Goal: Task Accomplishment & Management: Use online tool/utility

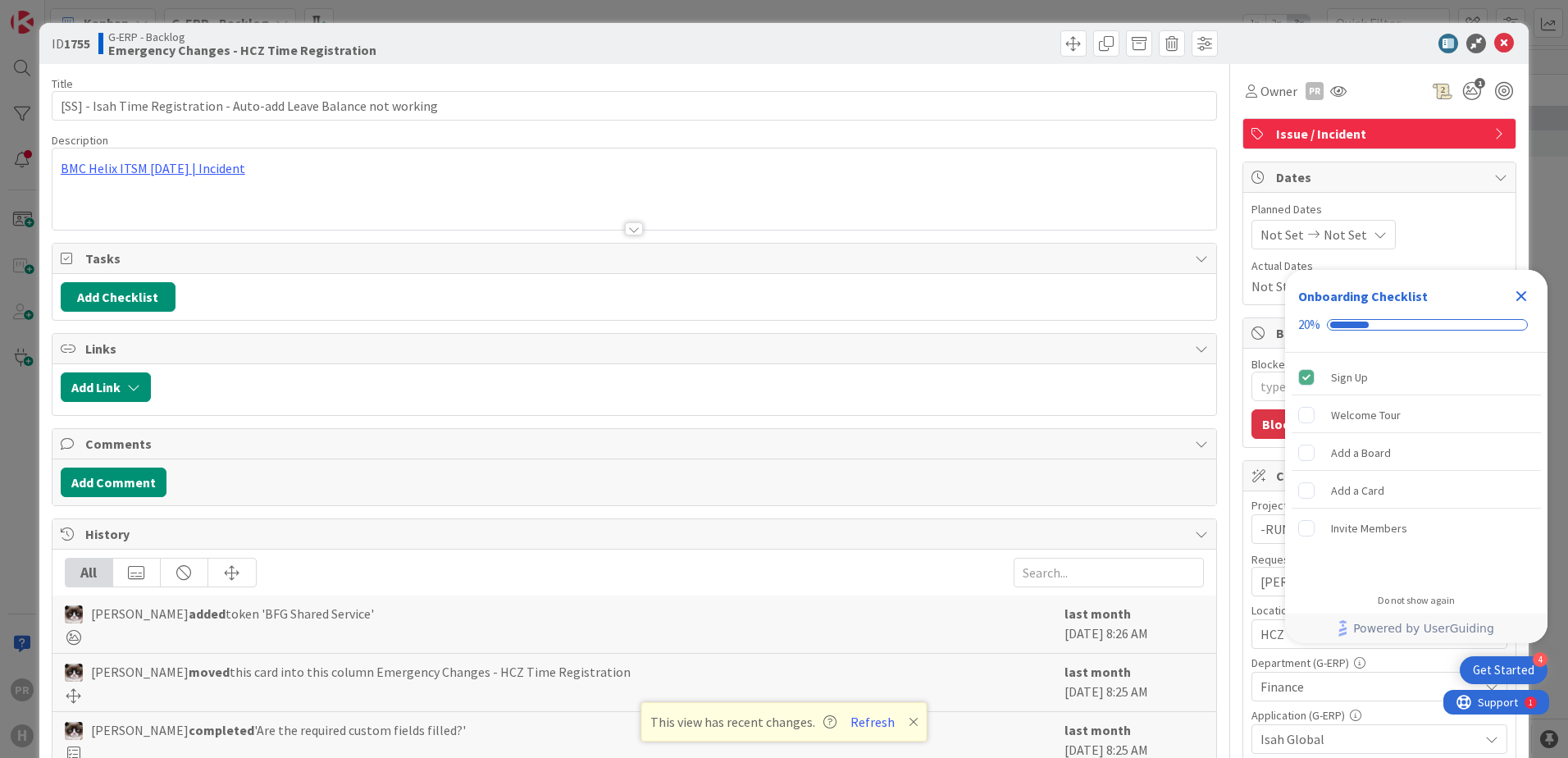
type textarea "x"
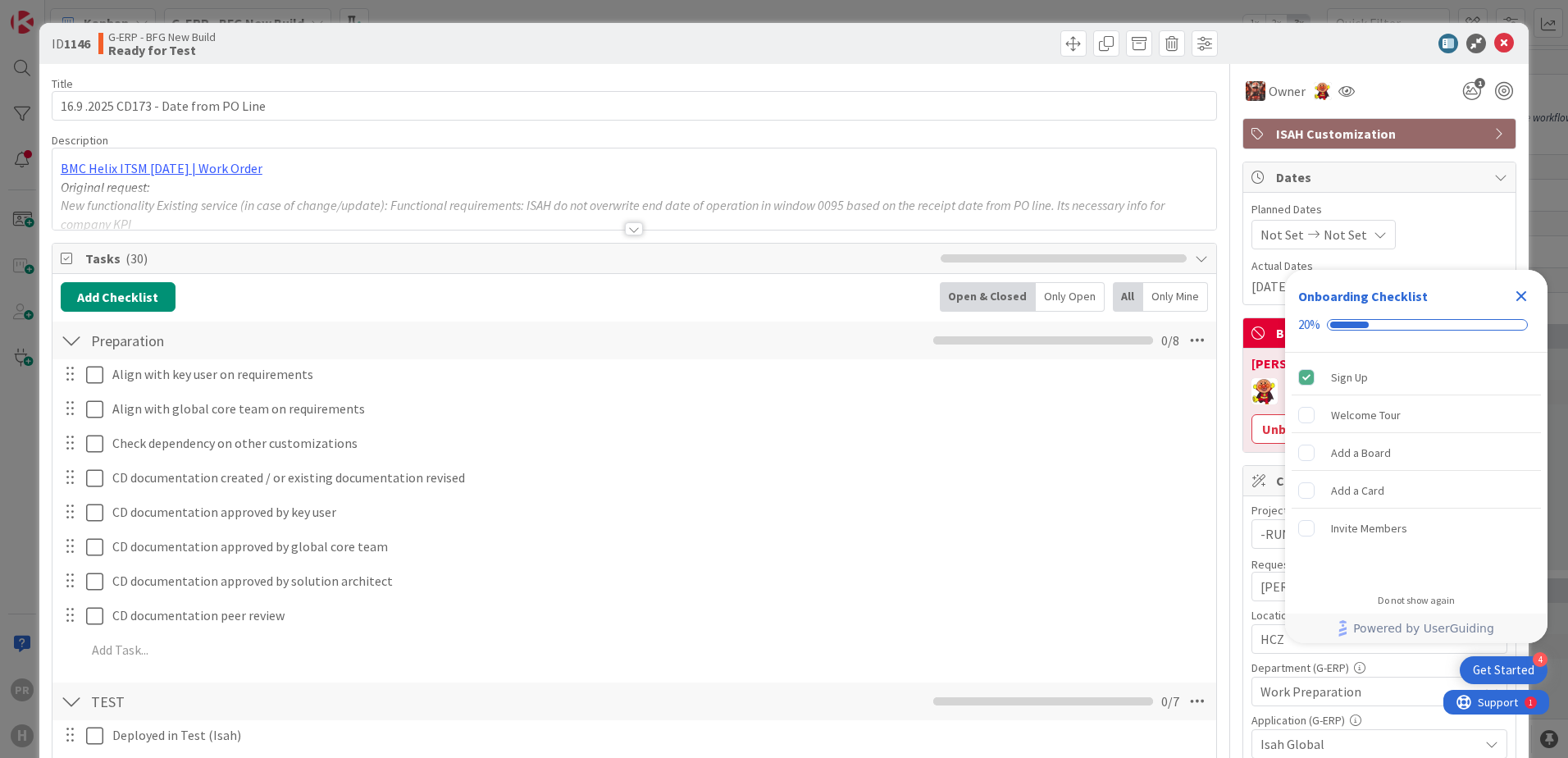
click at [1521, 289] on icon "Close Checklist" at bounding box center [1520, 296] width 20 height 20
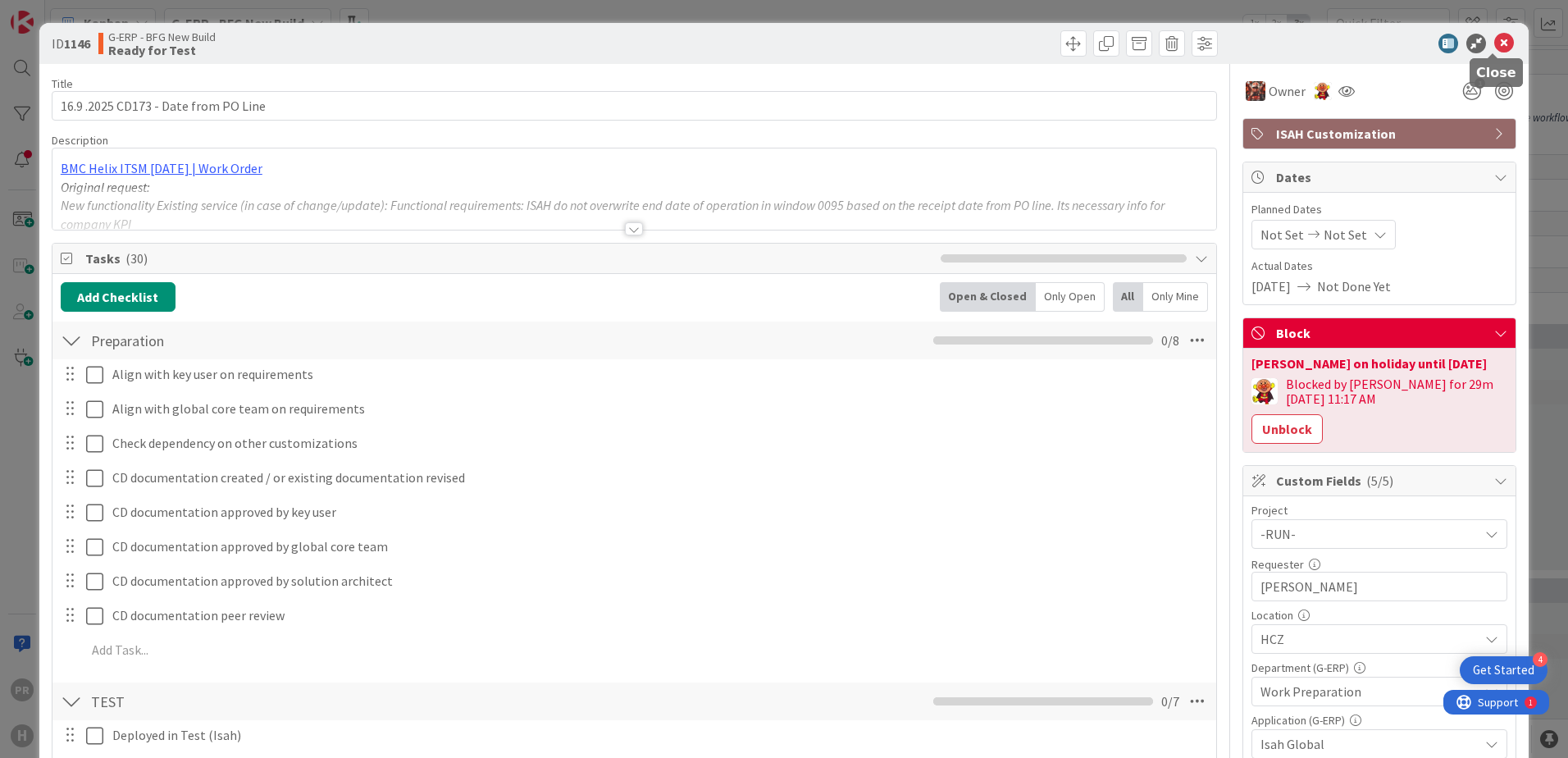
click at [1498, 43] on icon at bounding box center [1503, 43] width 20 height 20
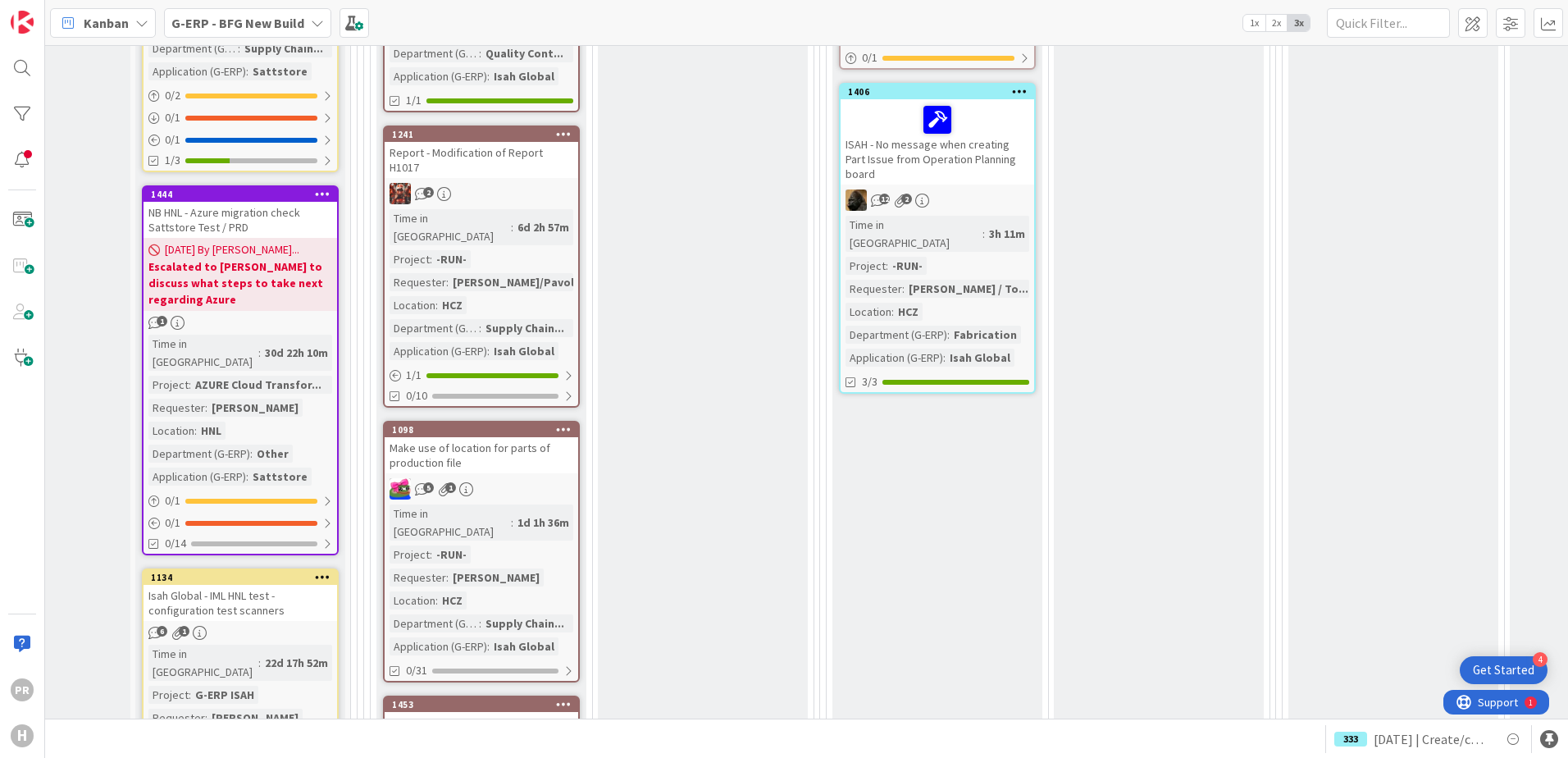
scroll to position [984, 0]
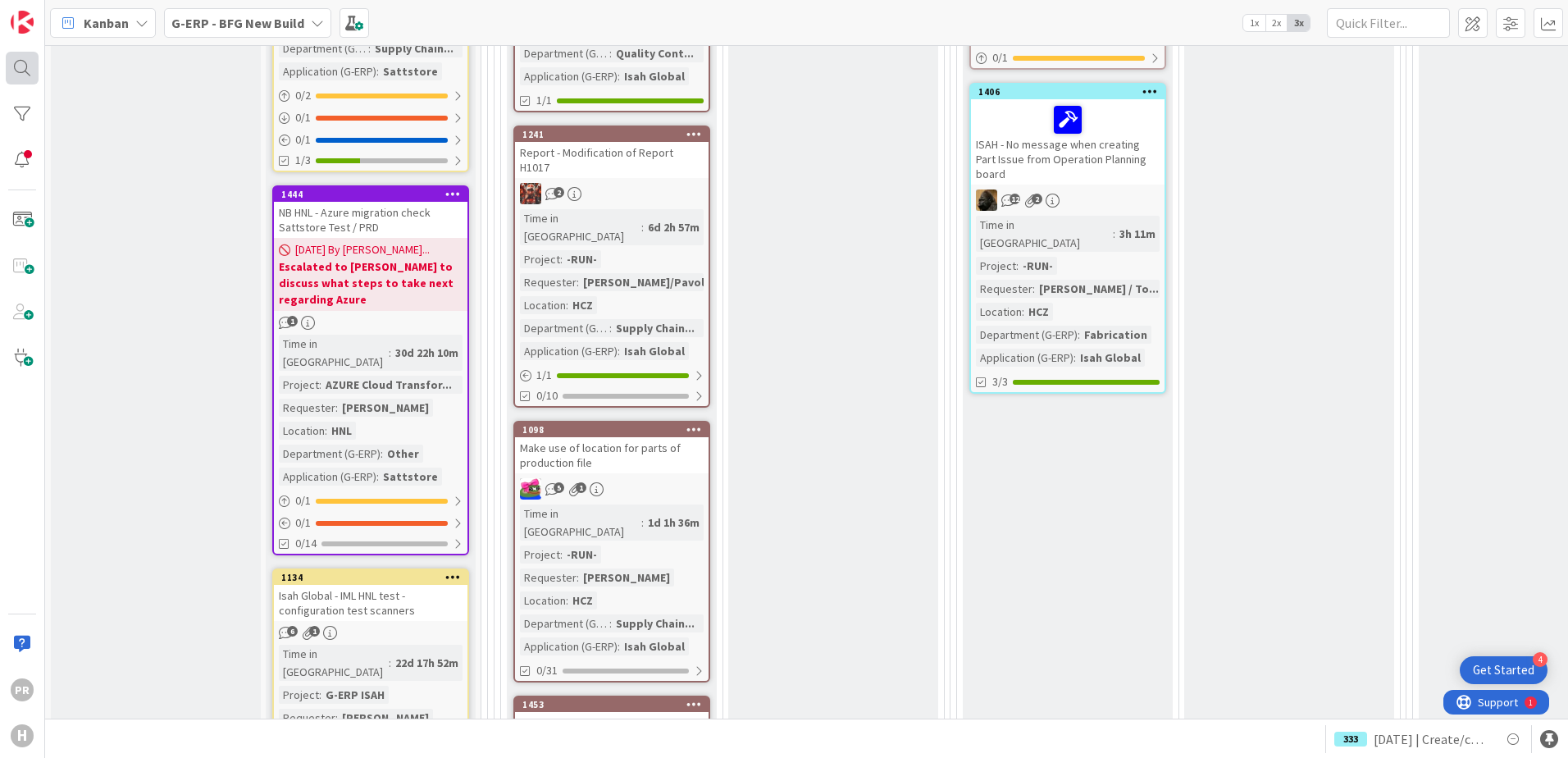
click at [21, 75] on div at bounding box center [22, 68] width 32 height 32
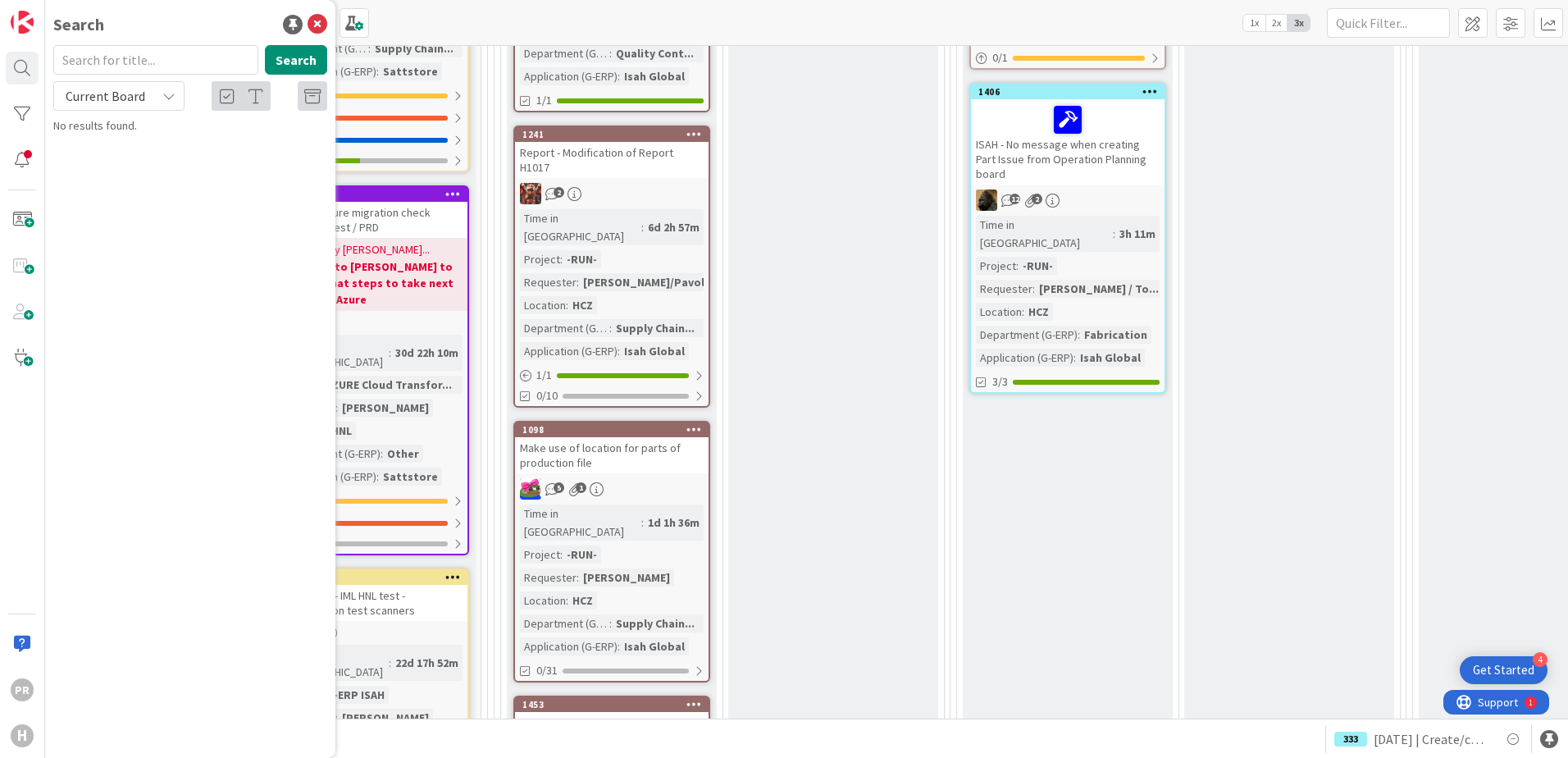
click at [99, 98] on span "Current Board" at bounding box center [105, 96] width 79 height 16
click at [31, 120] on div at bounding box center [22, 114] width 32 height 32
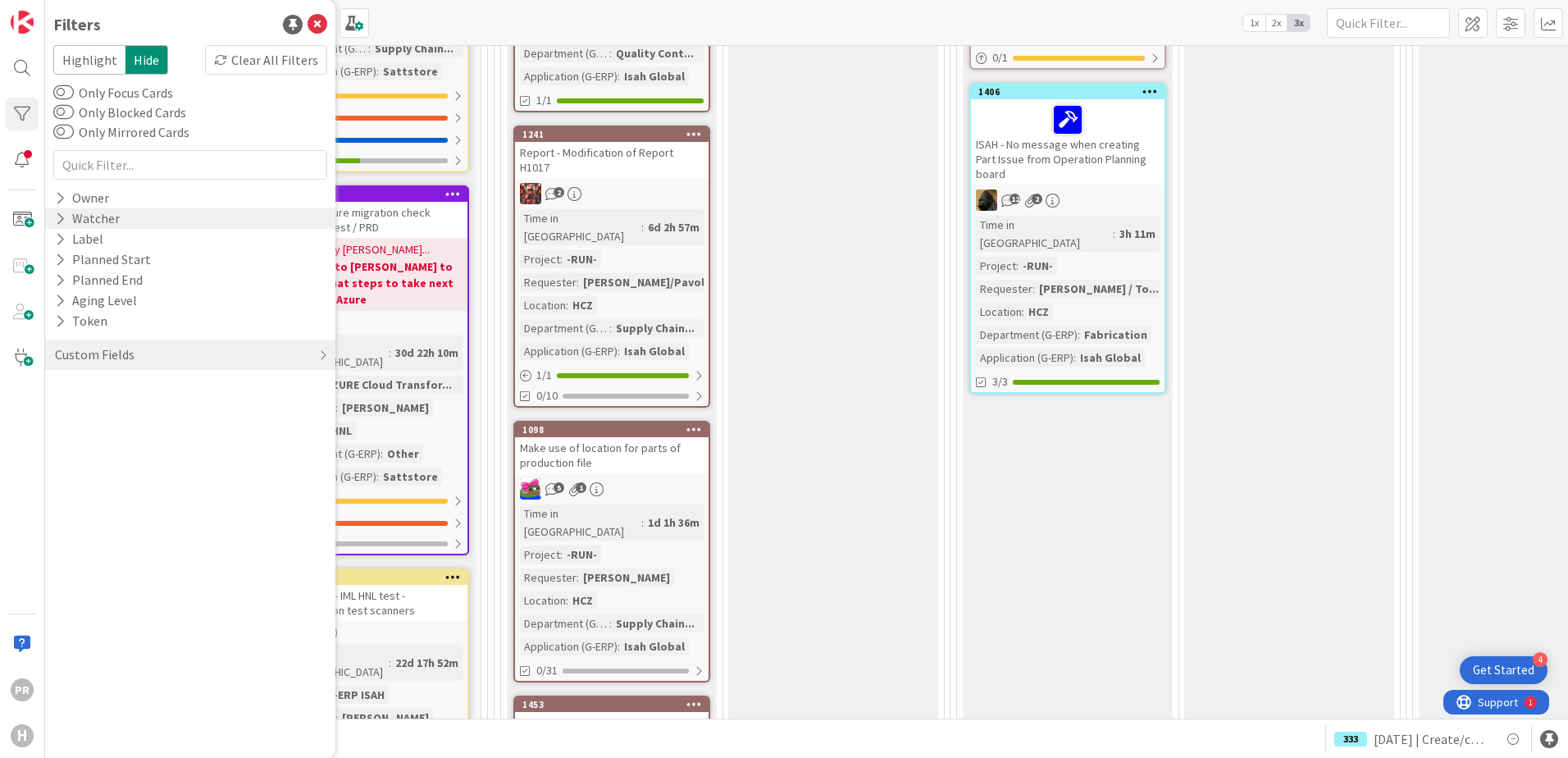
click at [91, 213] on div "Watcher" at bounding box center [87, 219] width 68 height 21
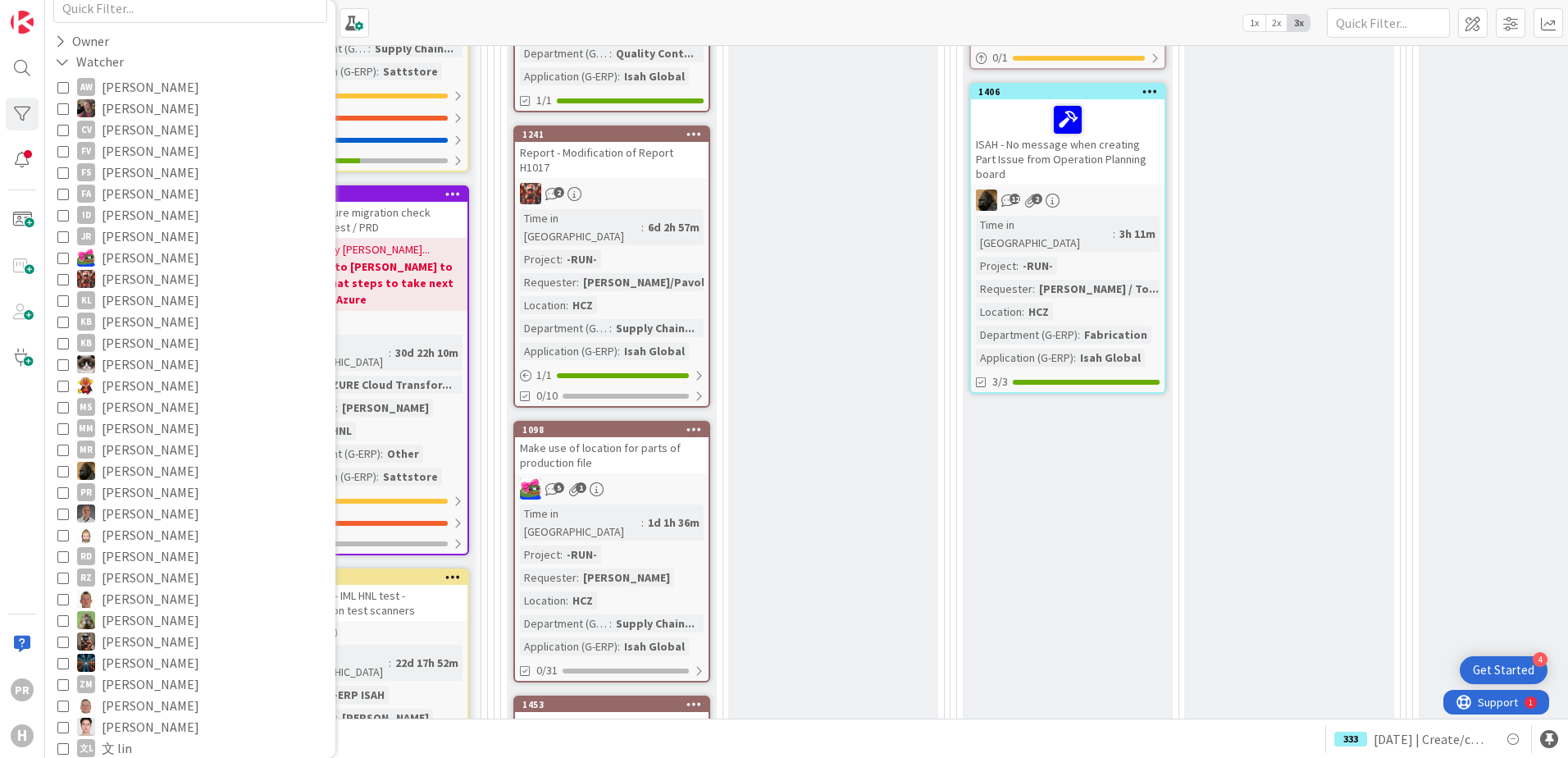
scroll to position [164, 0]
click at [135, 483] on span "[PERSON_NAME]" at bounding box center [150, 485] width 97 height 21
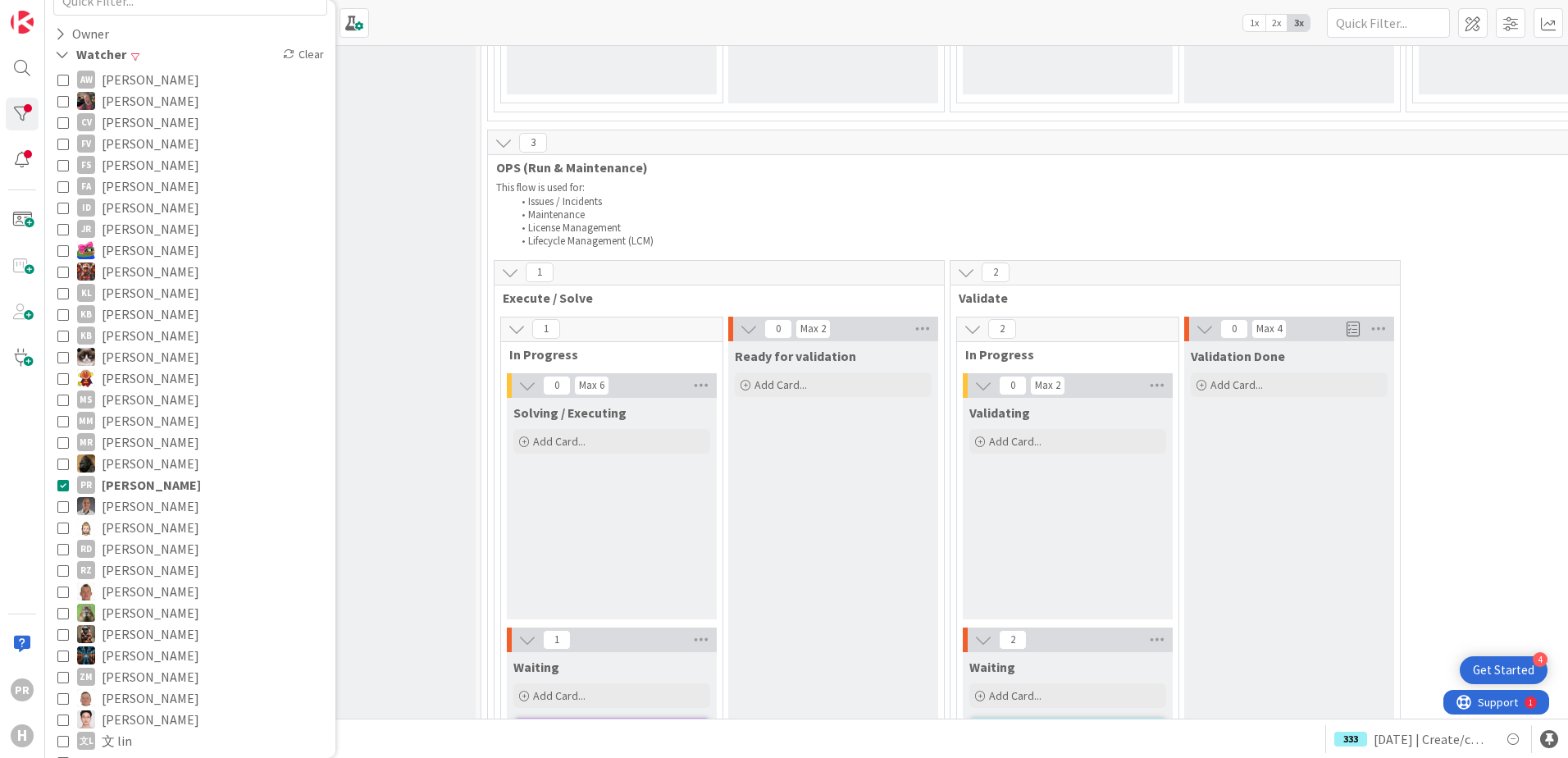
click at [442, 35] on div "Kanban G-ERP - BFG New Build 1x 2x 3x" at bounding box center [806, 22] width 1523 height 45
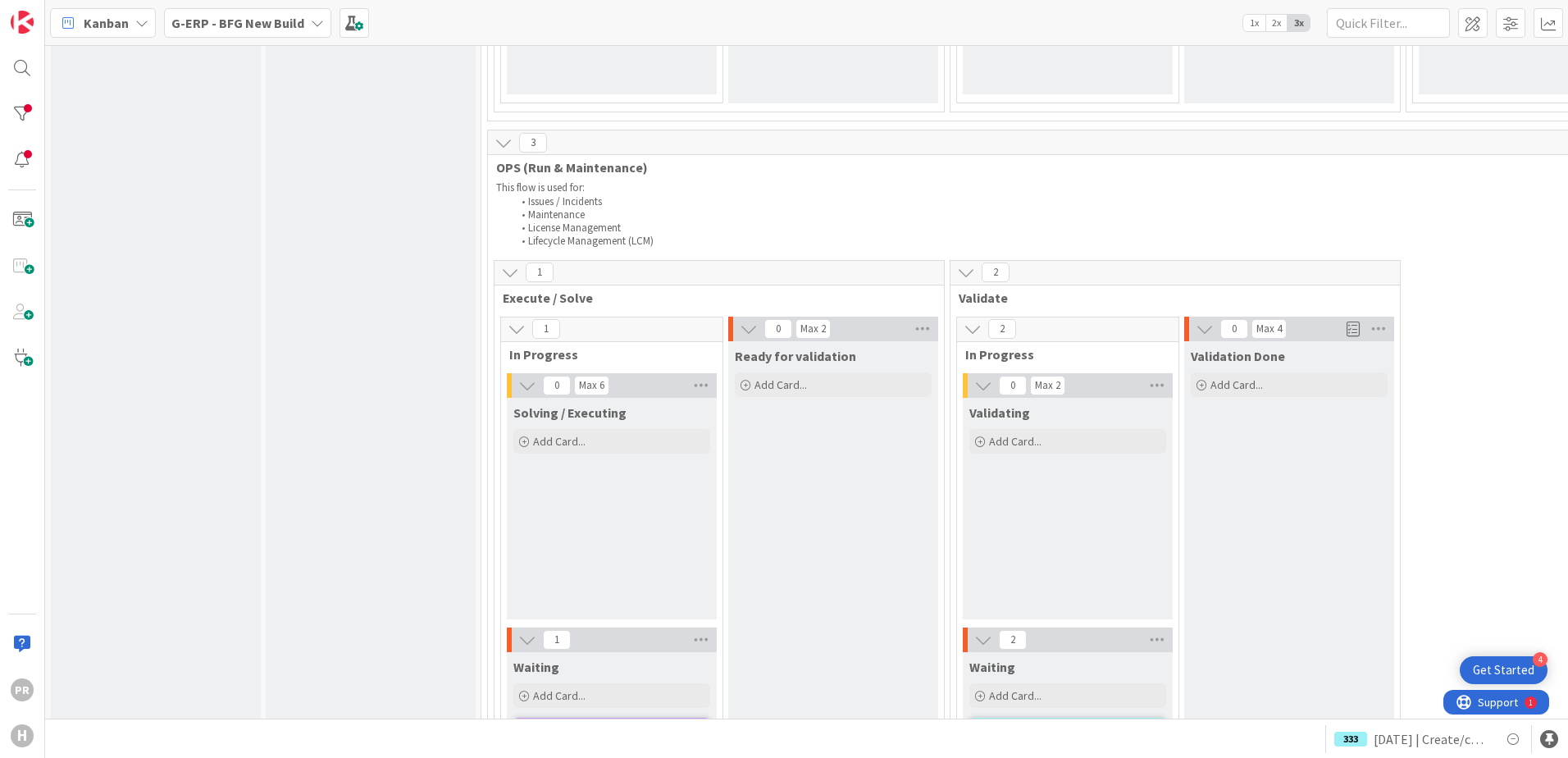
click at [105, 19] on span "Kanban" at bounding box center [106, 22] width 45 height 20
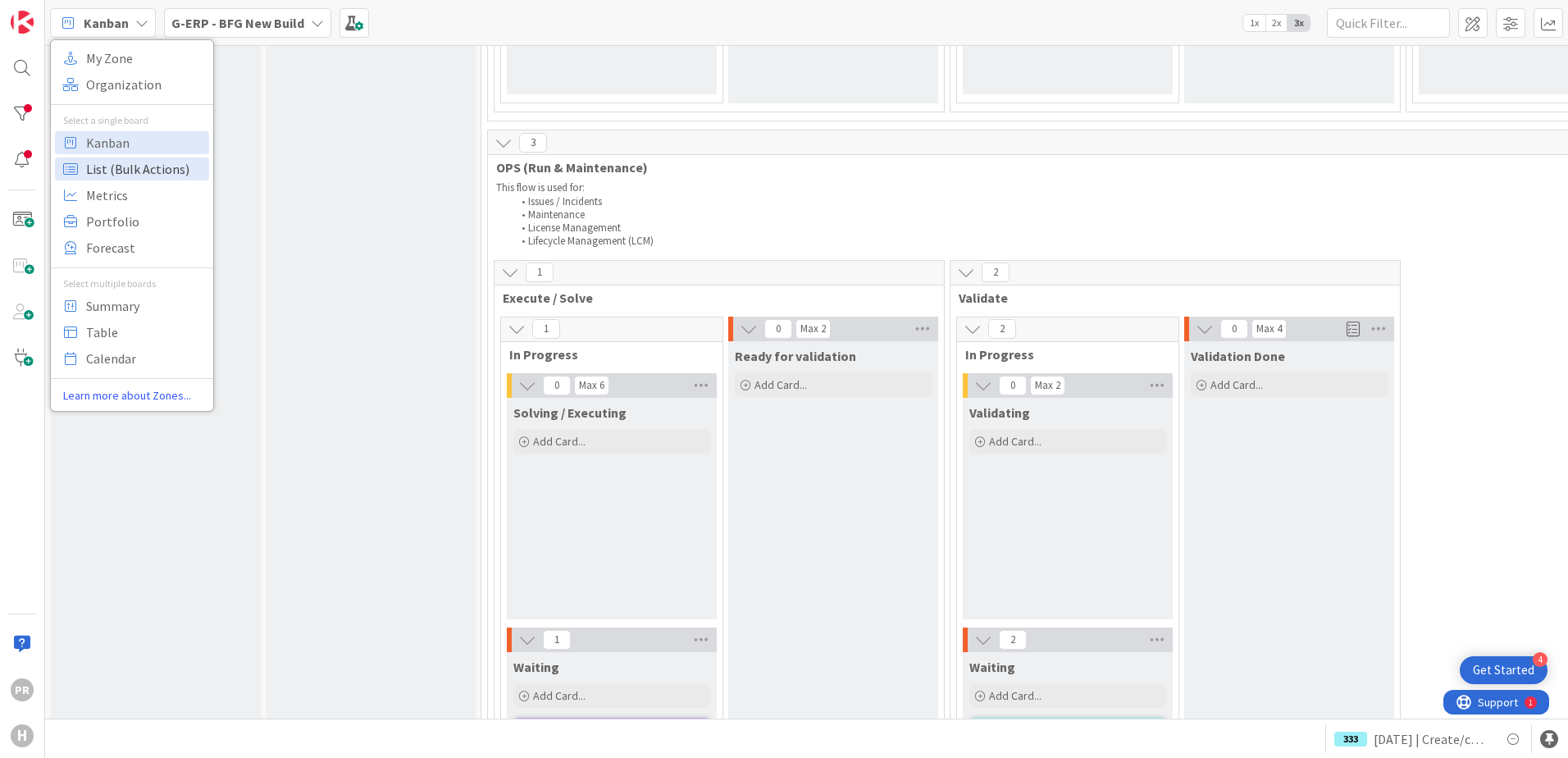
click at [150, 176] on span "List (Bulk Actions)" at bounding box center [145, 168] width 118 height 25
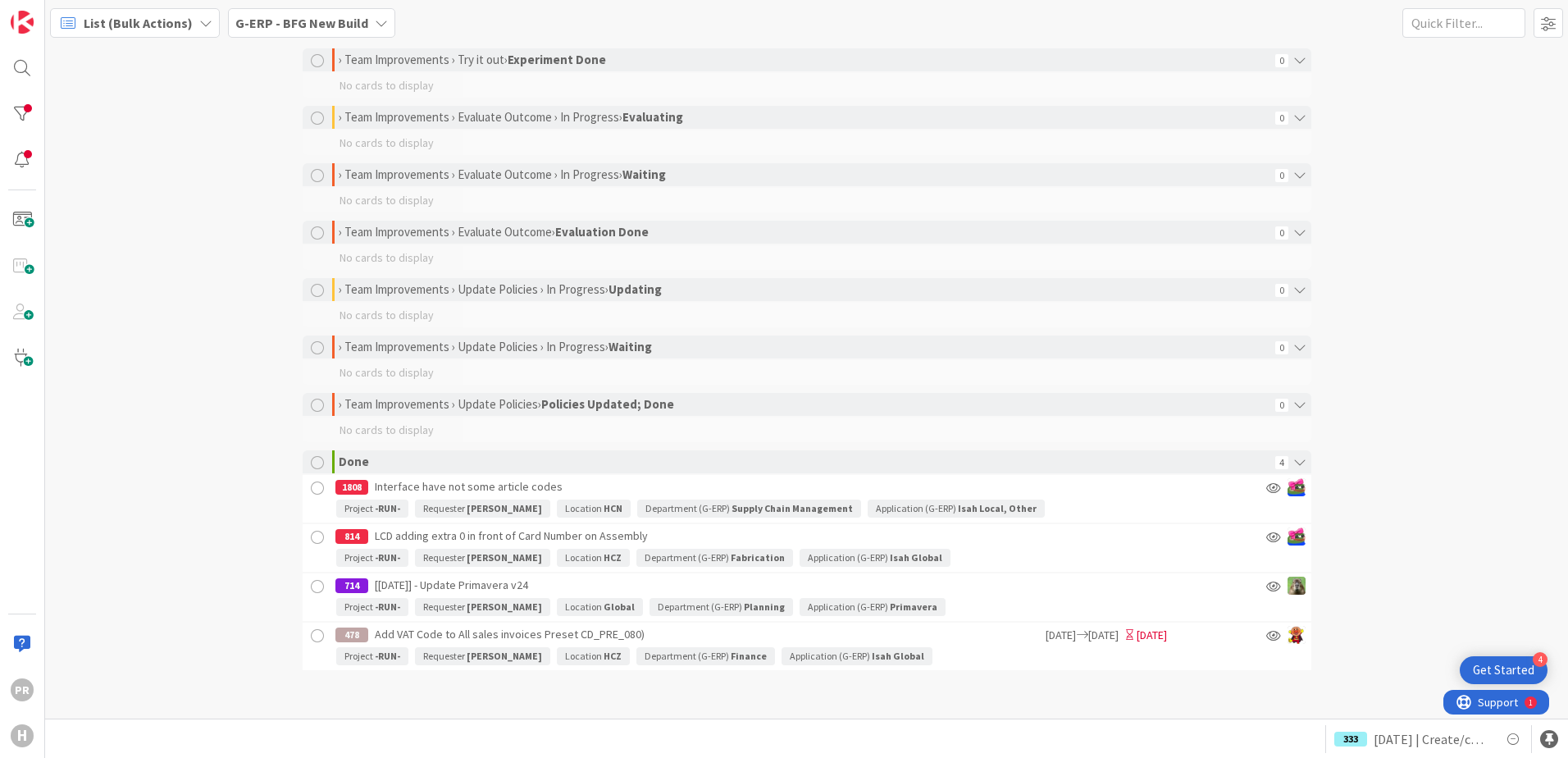
scroll to position [2175, 0]
click at [533, 494] on div "1808 Interface have not some article codes" at bounding box center [752, 485] width 832 height 25
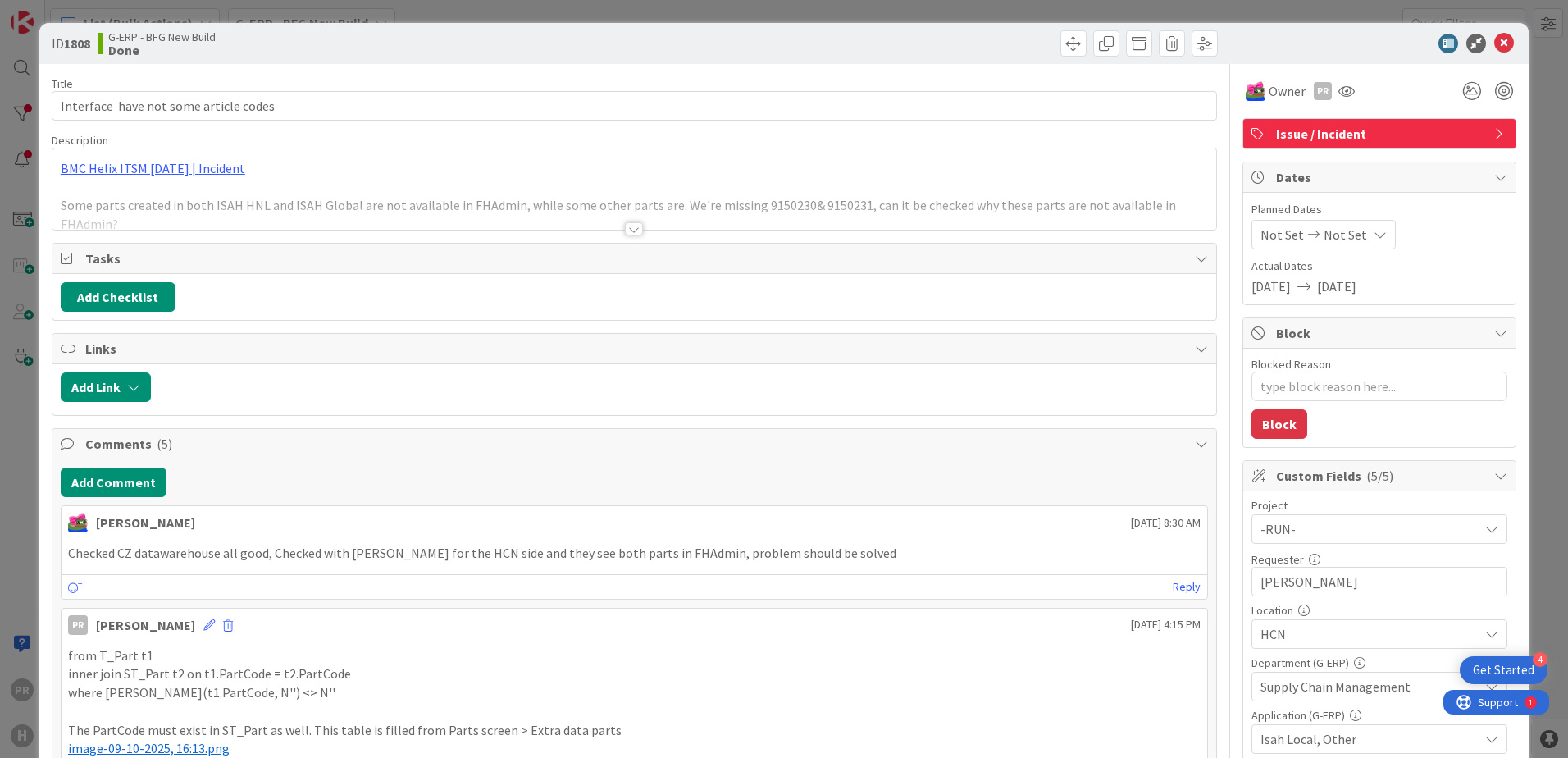
type textarea "x"
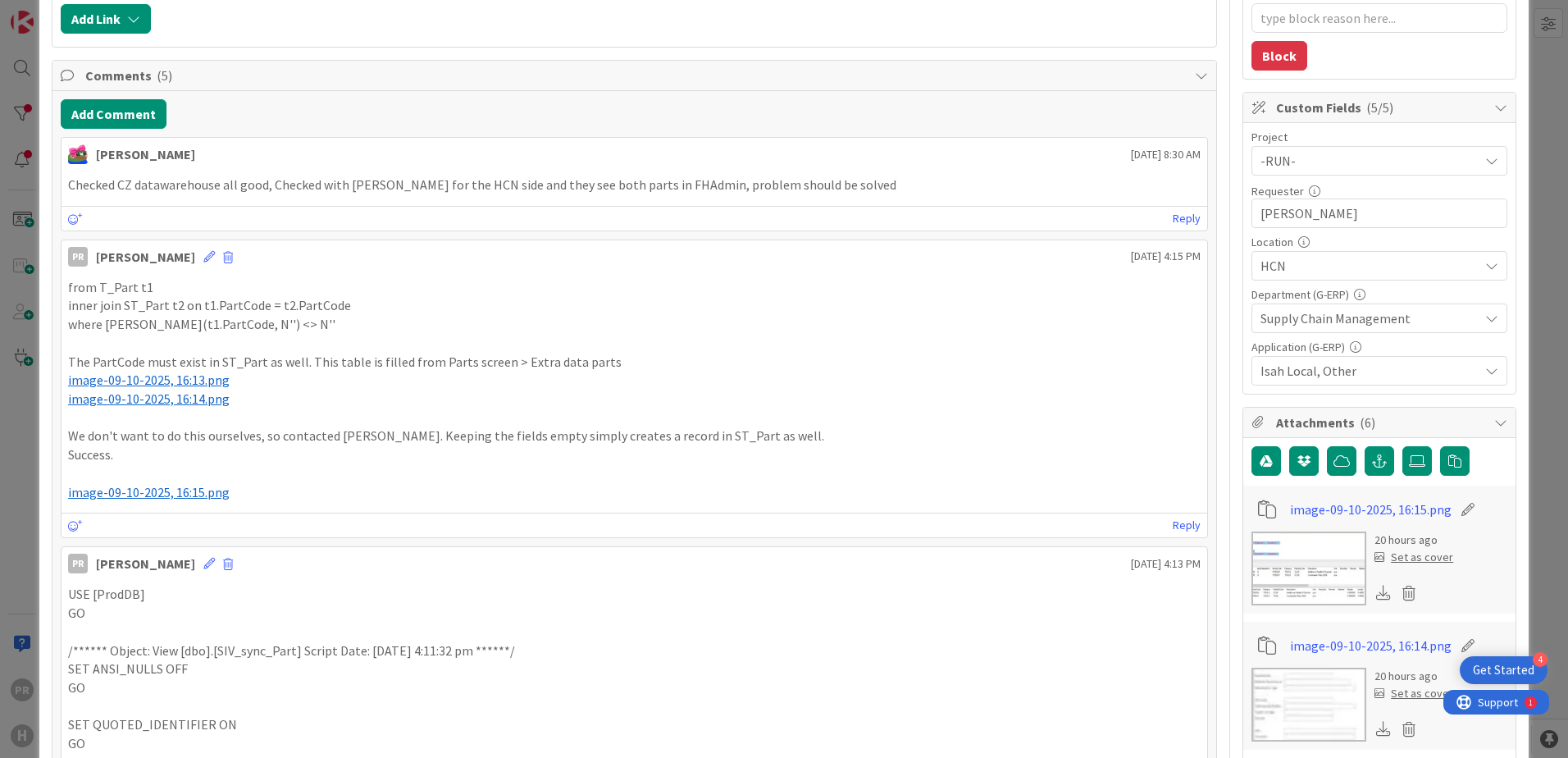
scroll to position [410, 0]
